Goal: Task Accomplishment & Management: Manage account settings

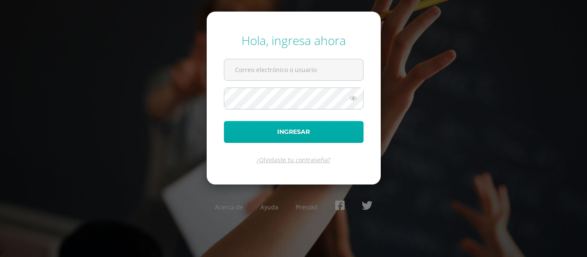
type input "[EMAIL_ADDRESS][DOMAIN_NAME]"
click at [301, 131] on button "Ingresar" at bounding box center [294, 132] width 140 height 22
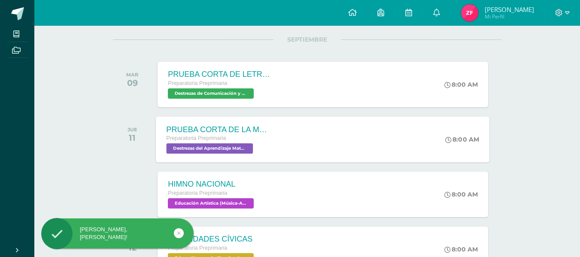
scroll to position [129, 0]
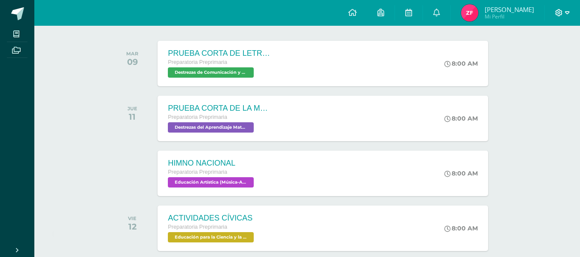
click at [569, 13] on icon at bounding box center [567, 13] width 5 height 8
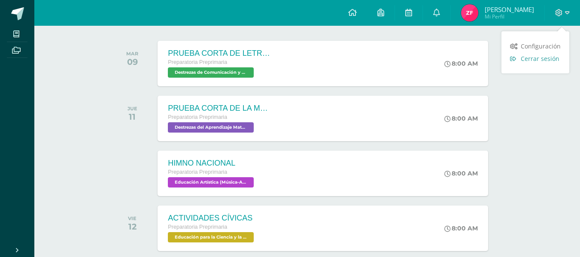
click at [525, 59] on span "Cerrar sesión" at bounding box center [540, 59] width 39 height 8
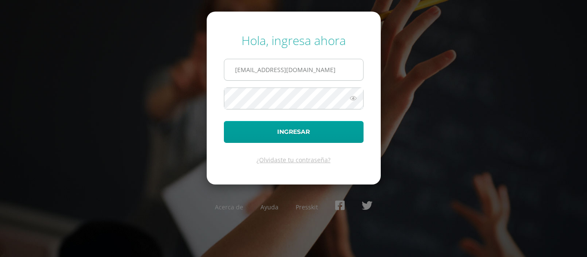
click at [337, 60] on input "[EMAIL_ADDRESS][DOMAIN_NAME]" at bounding box center [293, 69] width 139 height 21
type input "2021212@laestrella.edu.gt"
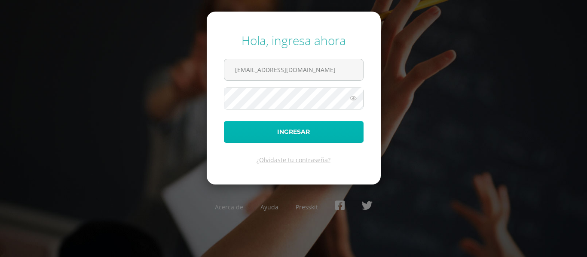
click at [308, 129] on button "Ingresar" at bounding box center [294, 132] width 140 height 22
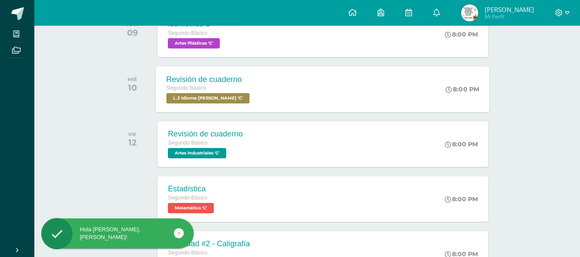
scroll to position [172, 0]
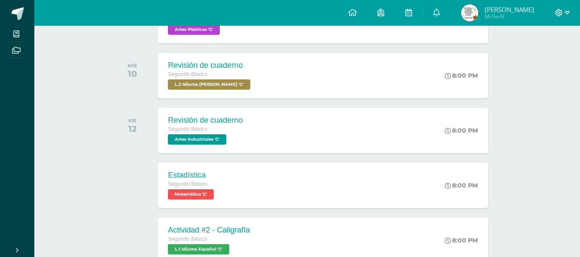
click at [568, 13] on icon at bounding box center [567, 13] width 5 height 8
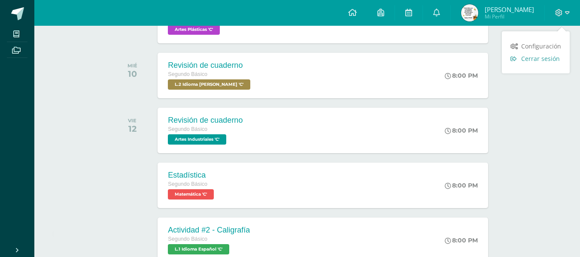
click at [543, 57] on span "Cerrar sesión" at bounding box center [540, 59] width 39 height 8
